Goal: Task Accomplishment & Management: Use online tool/utility

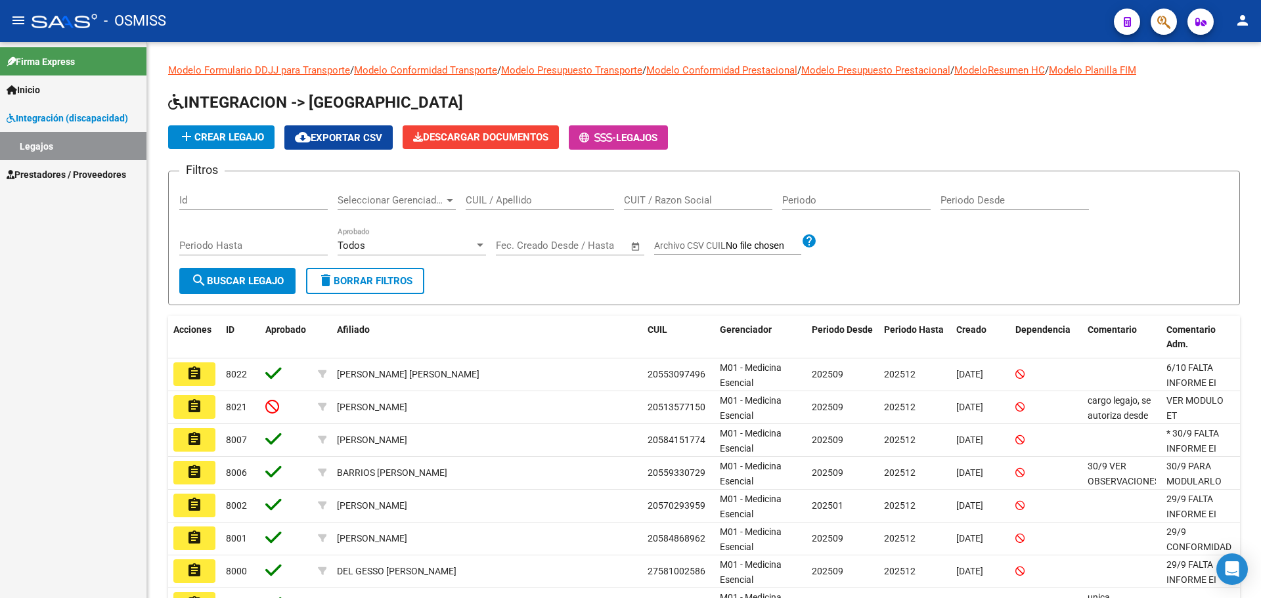
click at [61, 175] on span "Prestadores / Proveedores" at bounding box center [67, 175] width 120 height 14
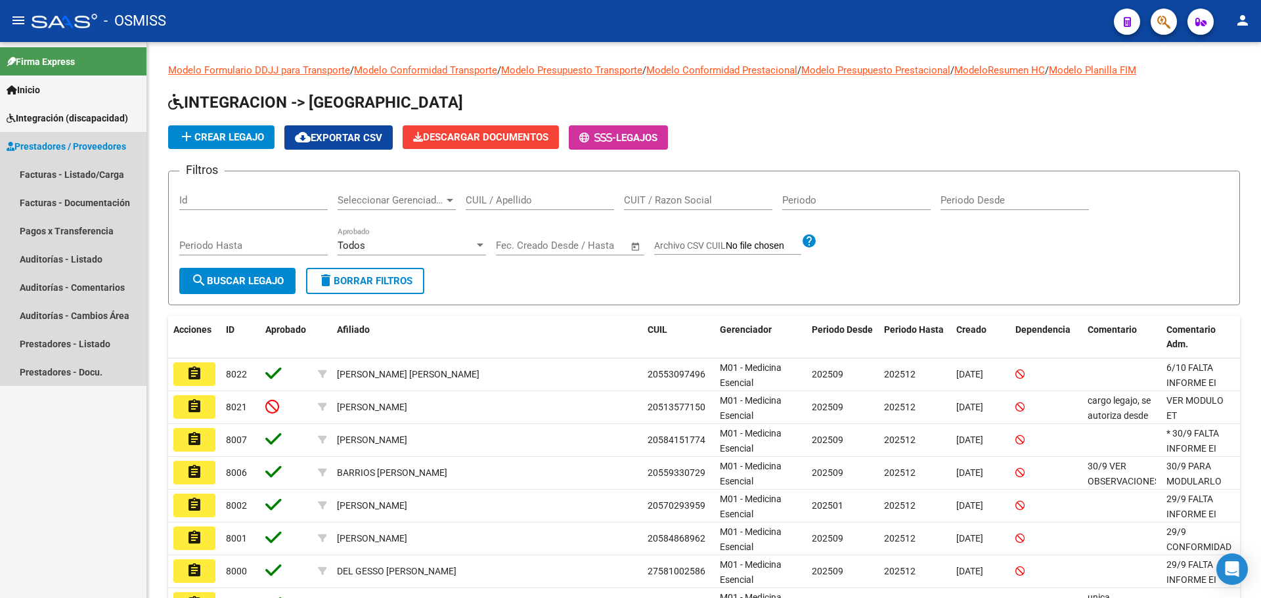
click at [69, 143] on span "Prestadores / Proveedores" at bounding box center [67, 146] width 120 height 14
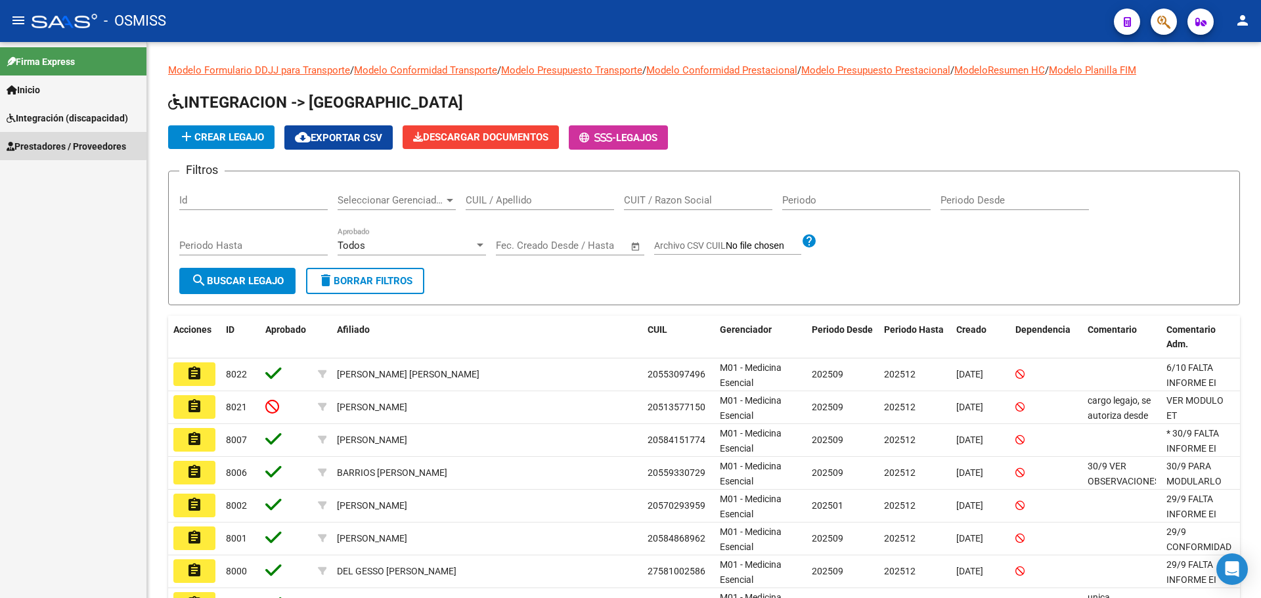
click at [73, 140] on span "Prestadores / Proveedores" at bounding box center [67, 146] width 120 height 14
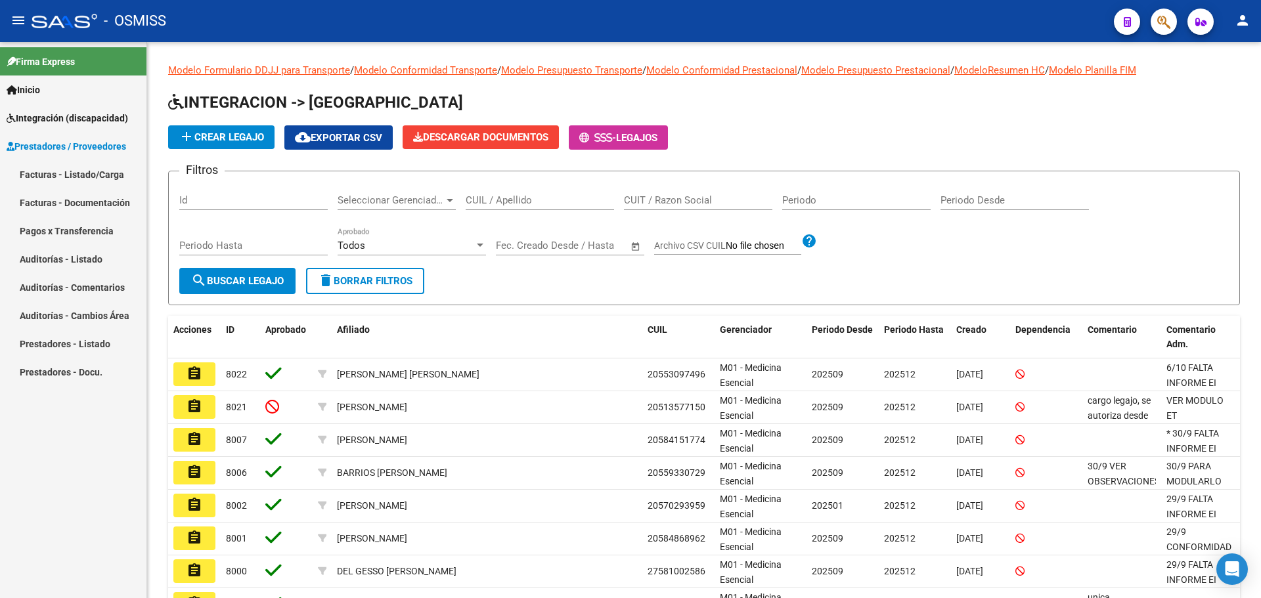
click at [77, 167] on link "Facturas - Listado/Carga" at bounding box center [73, 174] width 146 height 28
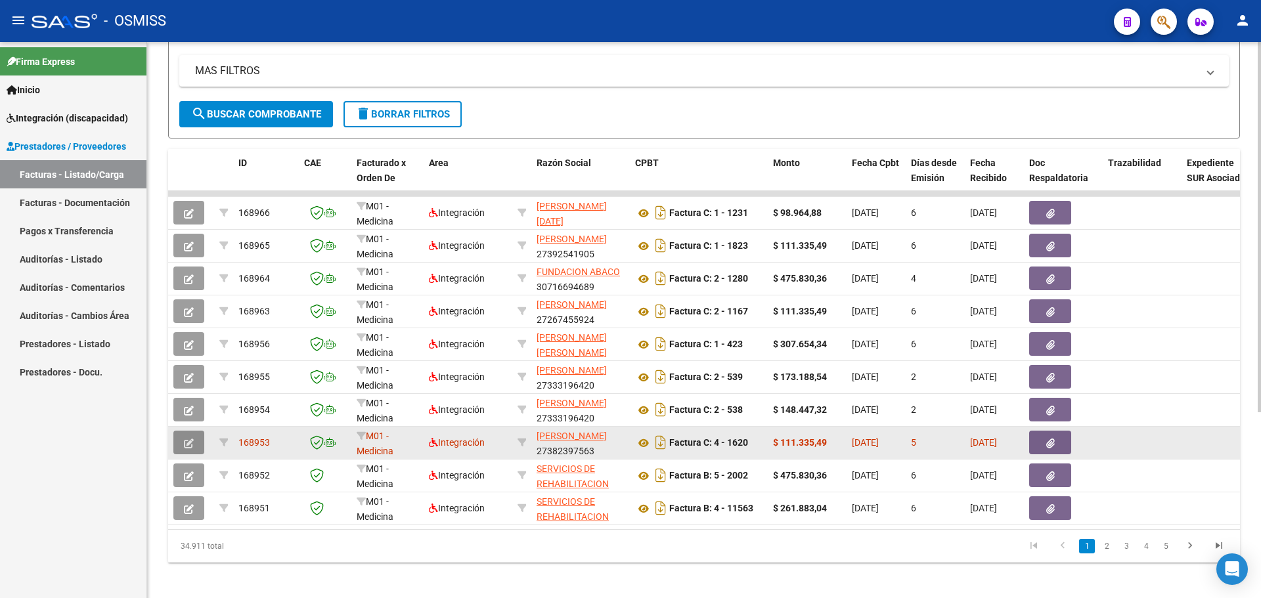
click at [187, 443] on icon "button" at bounding box center [189, 444] width 10 height 10
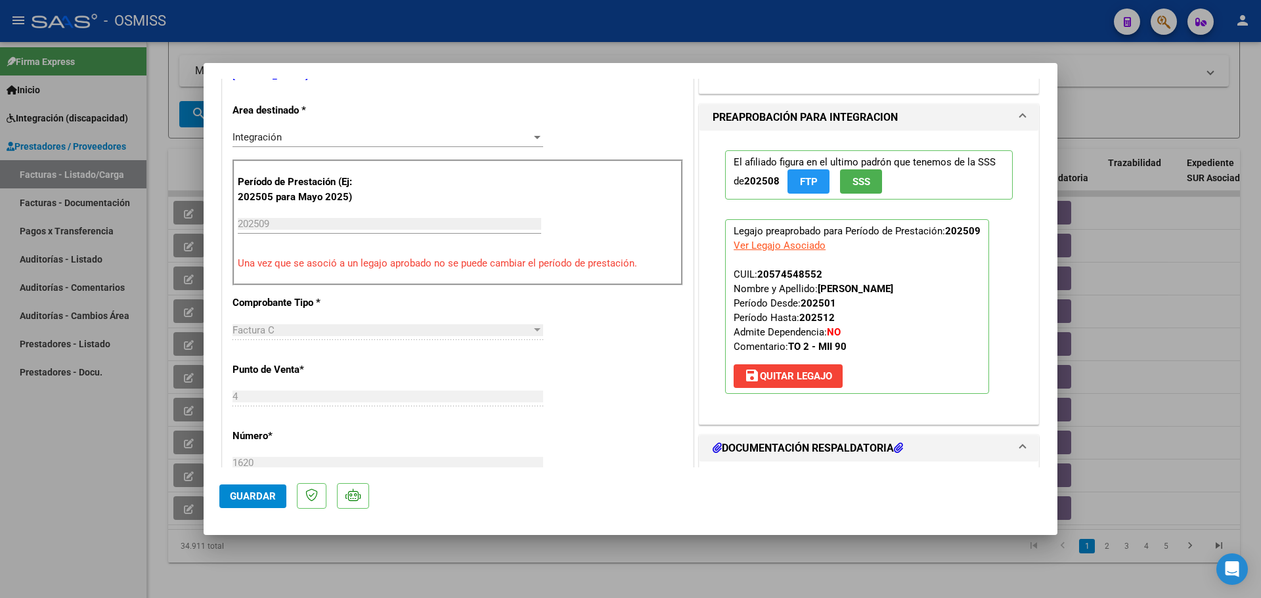
scroll to position [394, 0]
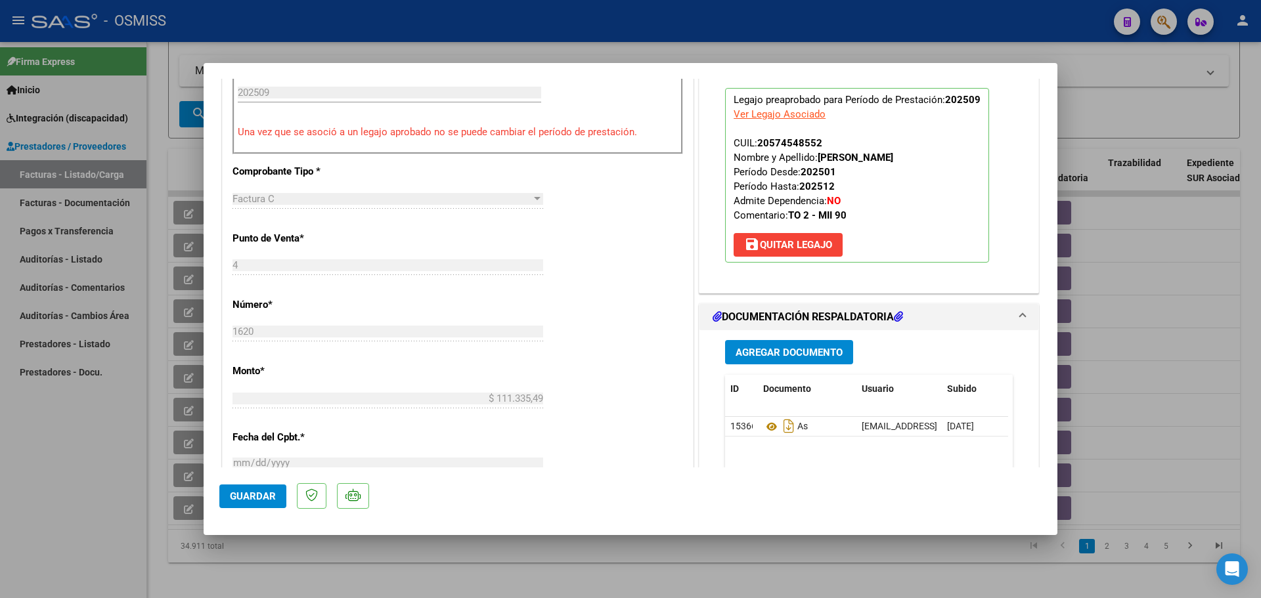
click at [798, 358] on span "Agregar Documento" at bounding box center [789, 353] width 107 height 12
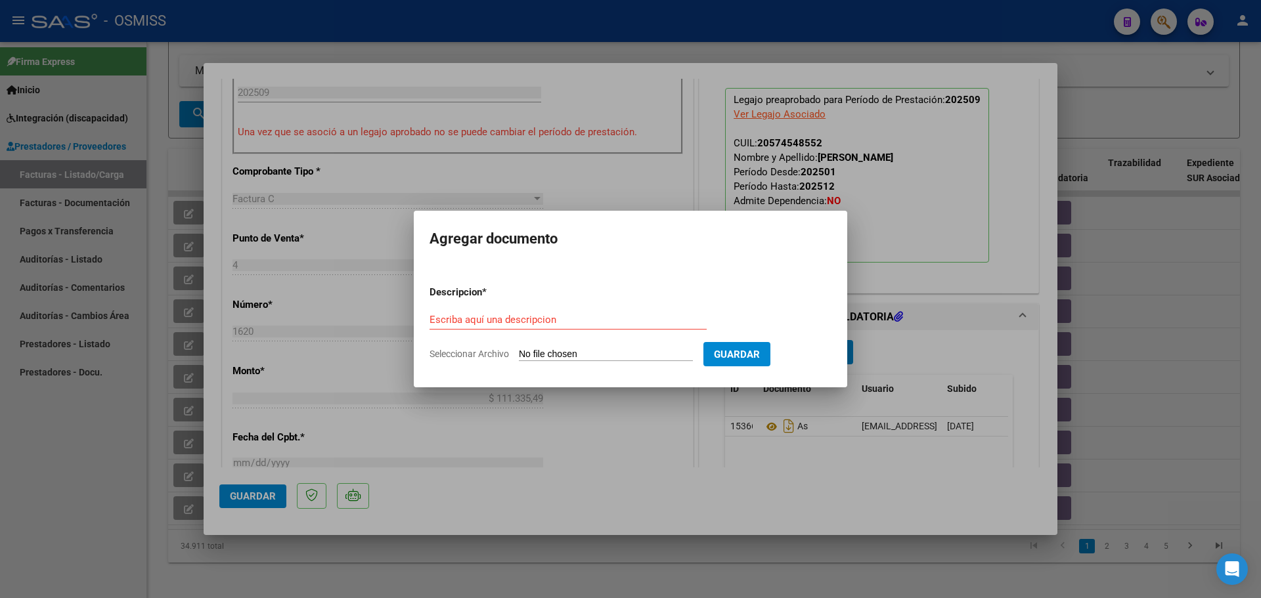
click at [594, 354] on input "Seleccionar Archivo" at bounding box center [606, 355] width 174 height 12
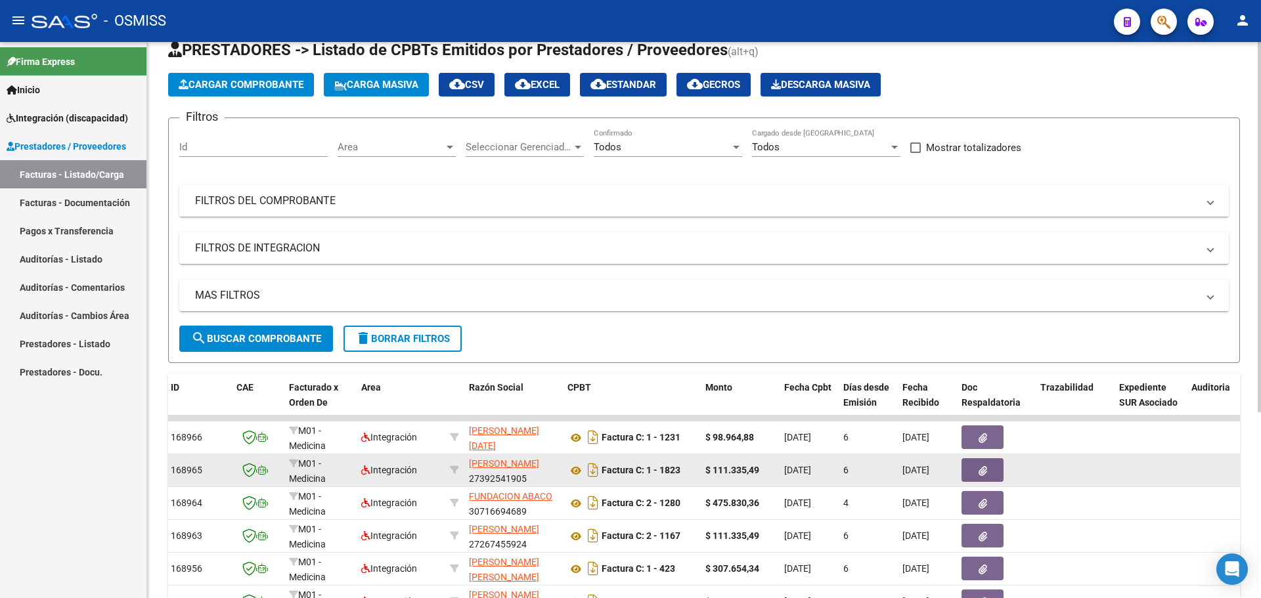
scroll to position [0, 0]
